Goal: Task Accomplishment & Management: Use online tool/utility

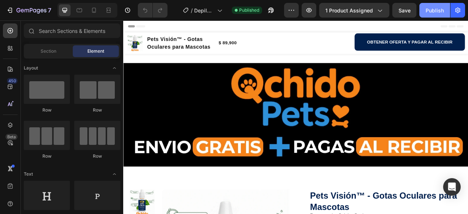
click at [431, 10] on div "Publish" at bounding box center [434, 11] width 18 height 8
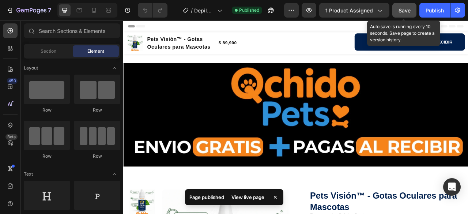
click at [400, 10] on span "Save" at bounding box center [404, 10] width 12 height 6
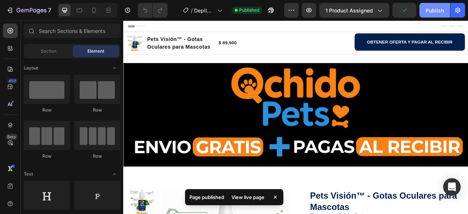
click at [431, 9] on div "Publish" at bounding box center [434, 11] width 18 height 8
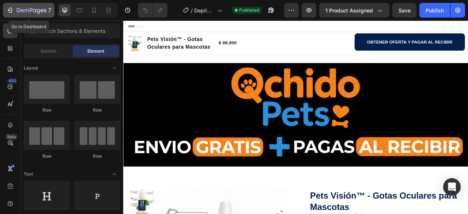
click at [12, 10] on icon "button" at bounding box center [10, 10] width 3 height 5
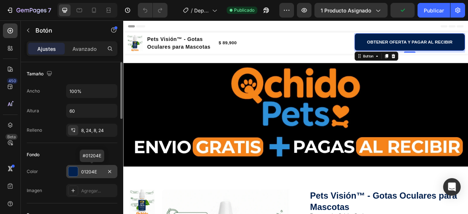
click at [82, 172] on font "01204E" at bounding box center [89, 171] width 16 height 5
